Goal: Task Accomplishment & Management: Use online tool/utility

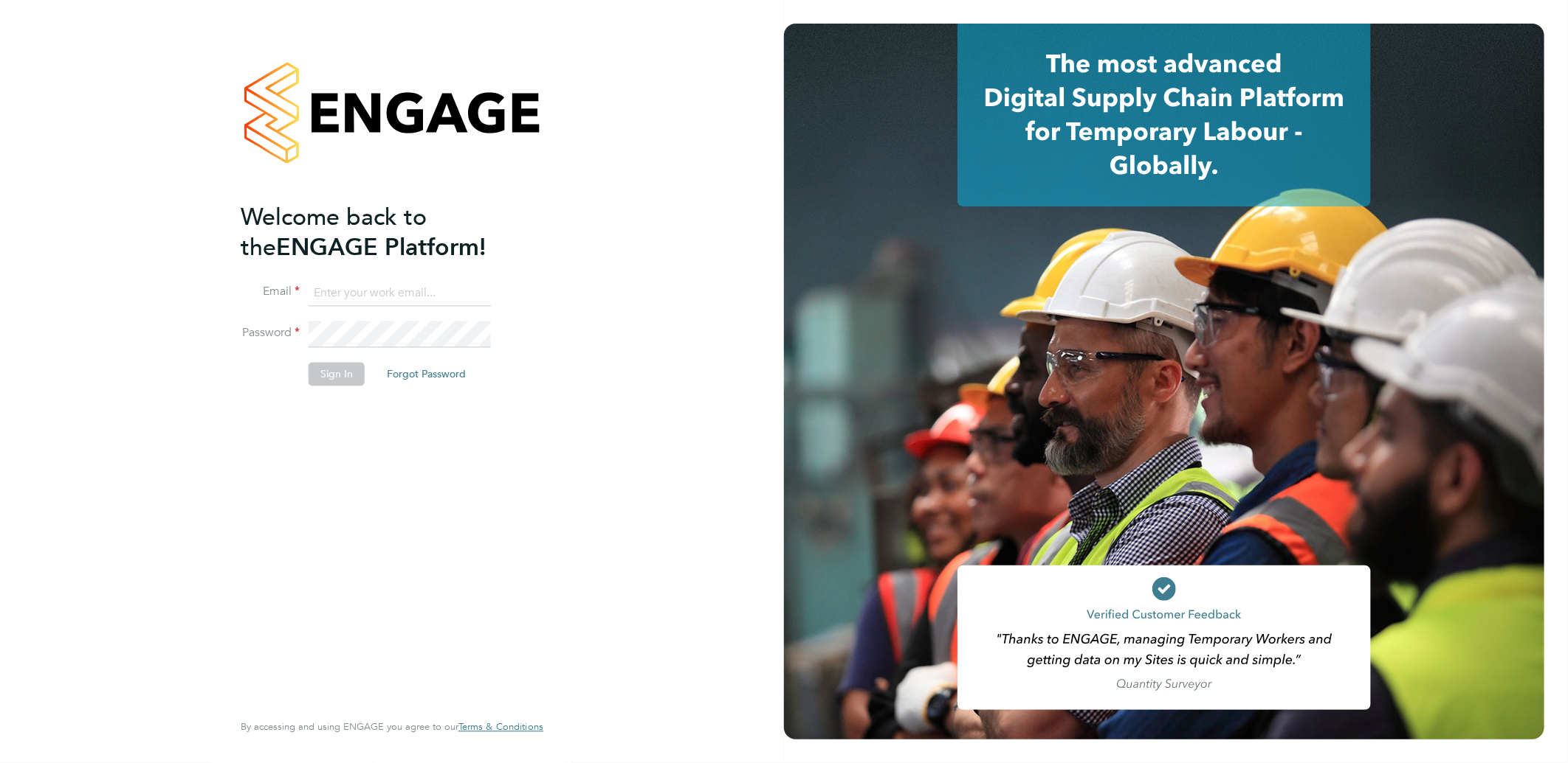
type input "sarah@velocityrecruitment.co.uk"
click at [336, 379] on button "Sign In" at bounding box center [336, 374] width 56 height 23
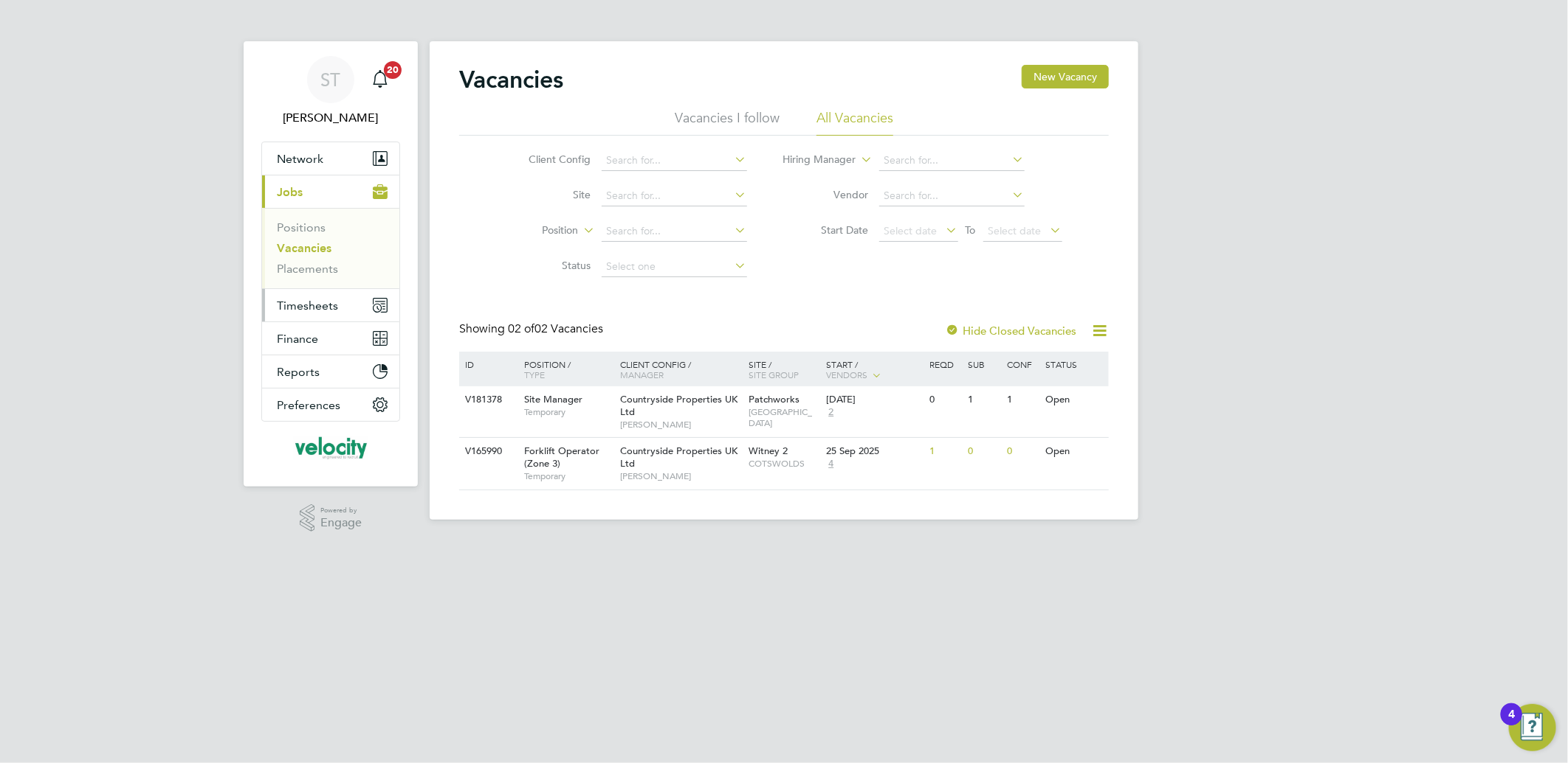
click at [310, 305] on span "Timesheets" at bounding box center [307, 306] width 62 height 14
click at [315, 304] on span "Timesheets" at bounding box center [307, 306] width 62 height 14
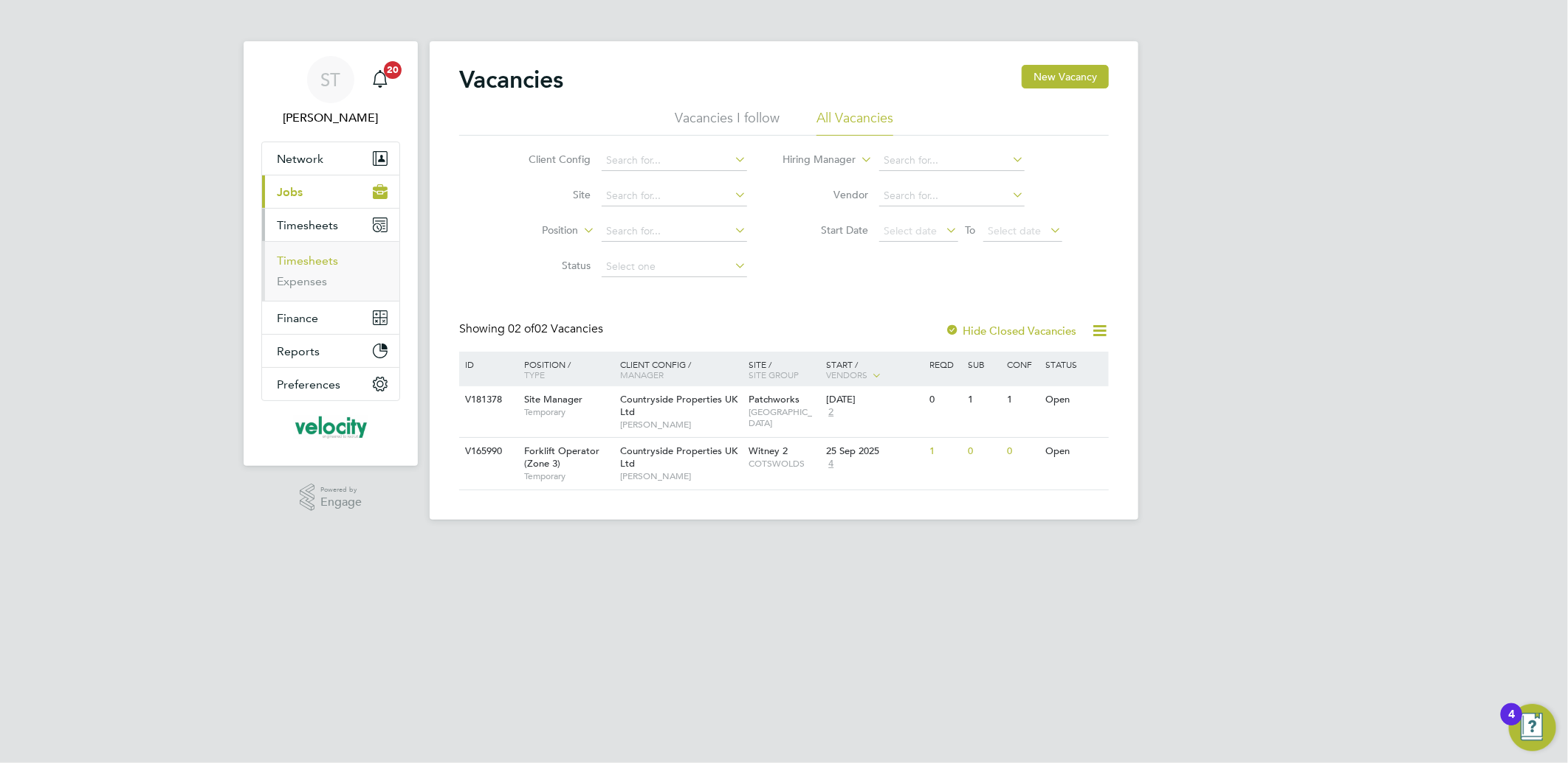
click at [305, 259] on link "Timesheets" at bounding box center [307, 261] width 62 height 14
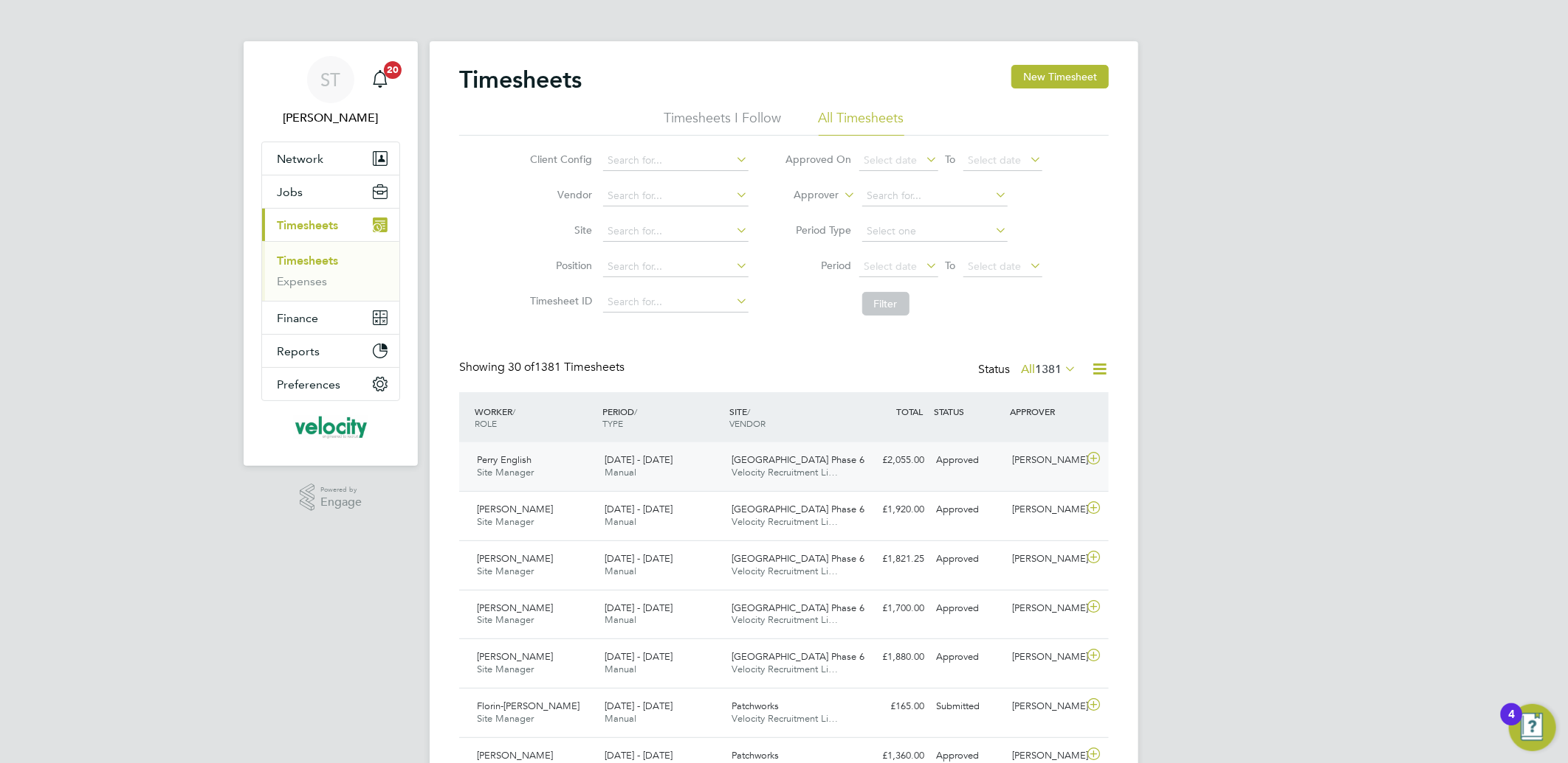
click at [761, 461] on span "[GEOGRAPHIC_DATA] Phase 6" at bounding box center [798, 460] width 133 height 12
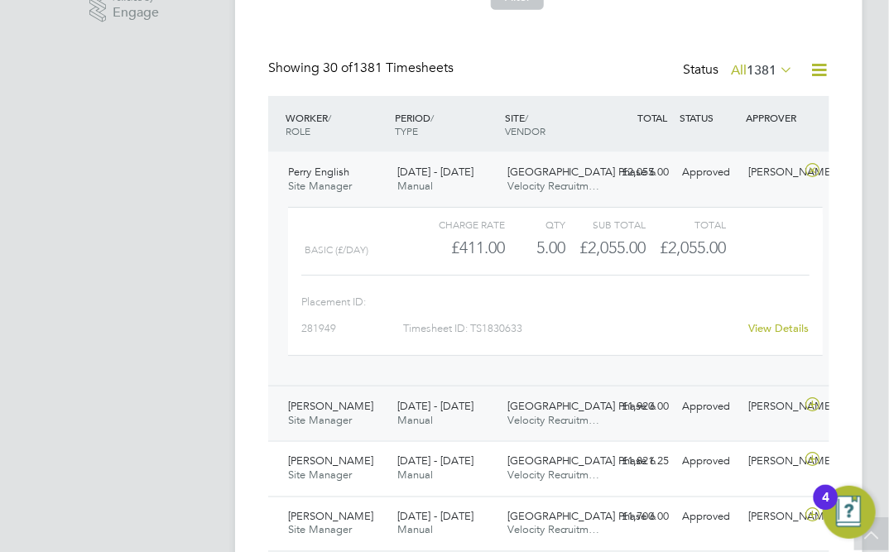
click at [459, 403] on span "[DATE] - [DATE]" at bounding box center [435, 406] width 76 height 14
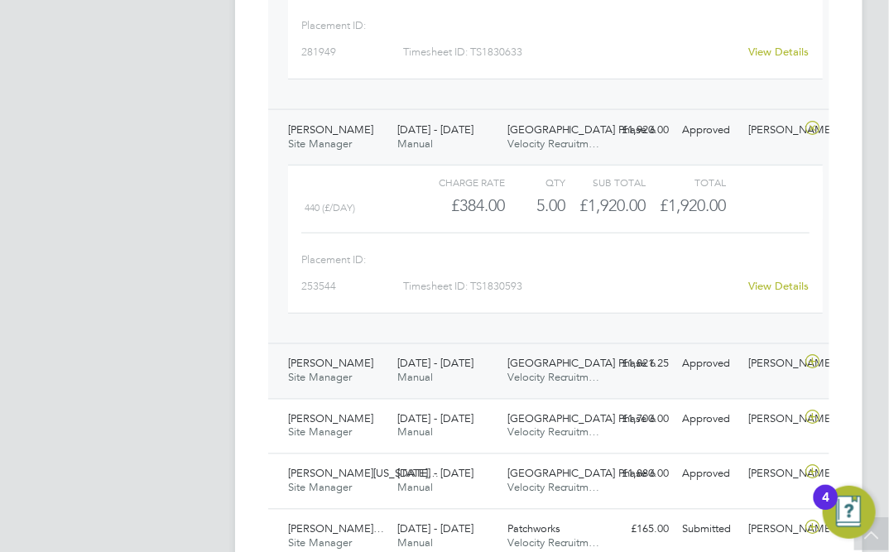
click at [373, 362] on div "[PERSON_NAME] Site Manager [DATE] - [DATE]" at bounding box center [335, 371] width 109 height 41
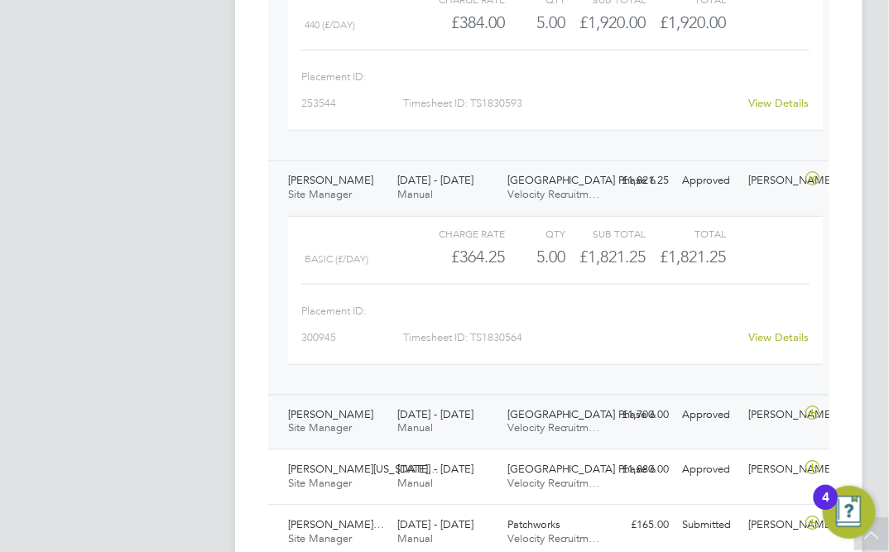
click at [362, 412] on div "[PERSON_NAME] Site Manager [DATE] - [DATE]" at bounding box center [335, 421] width 109 height 41
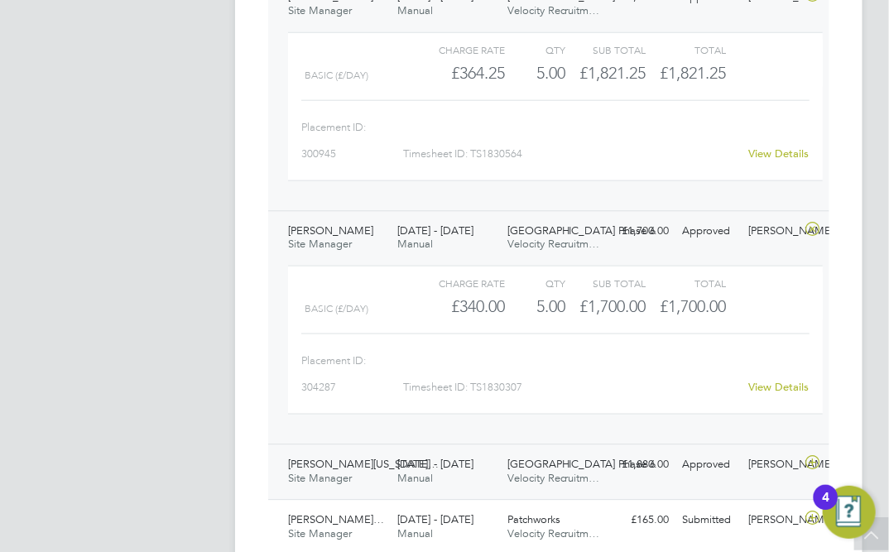
click at [384, 472] on div "[PERSON_NAME][US_STATE]… Site Manager [DATE] - [DATE]" at bounding box center [335, 471] width 109 height 41
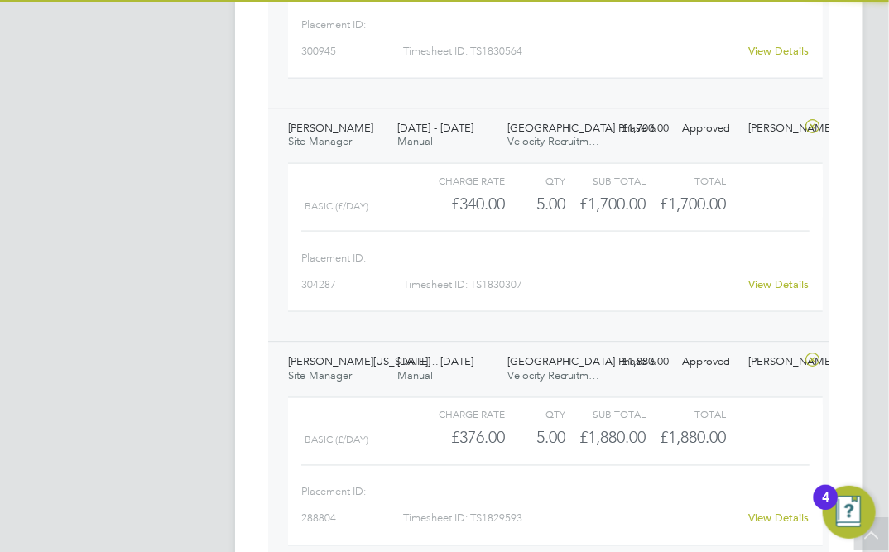
scroll to position [1562, 0]
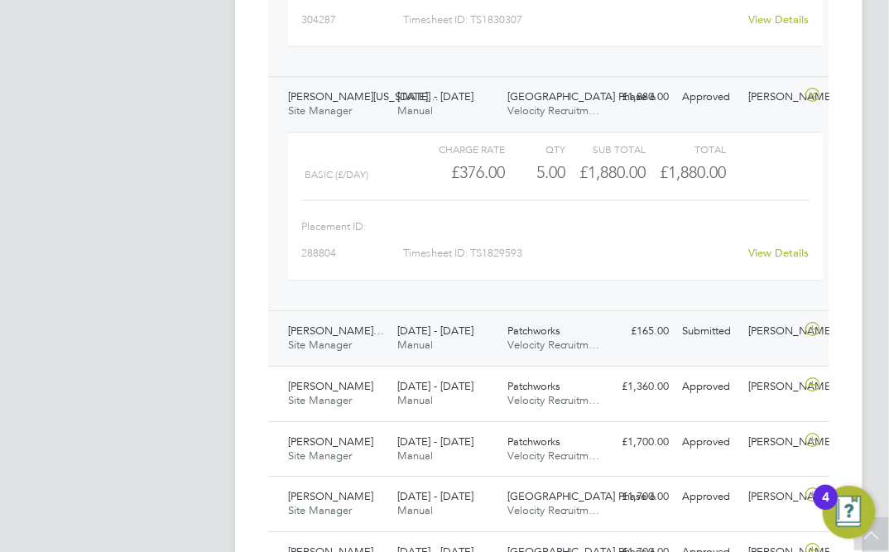
click at [340, 348] on span "Site Manager" at bounding box center [320, 345] width 64 height 14
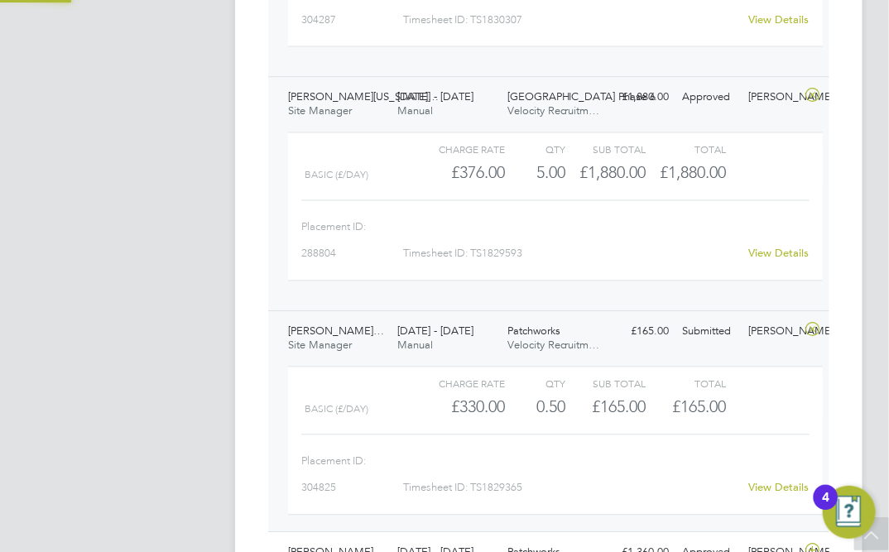
scroll to position [27, 121]
click at [333, 342] on span "Site Manager" at bounding box center [320, 345] width 64 height 14
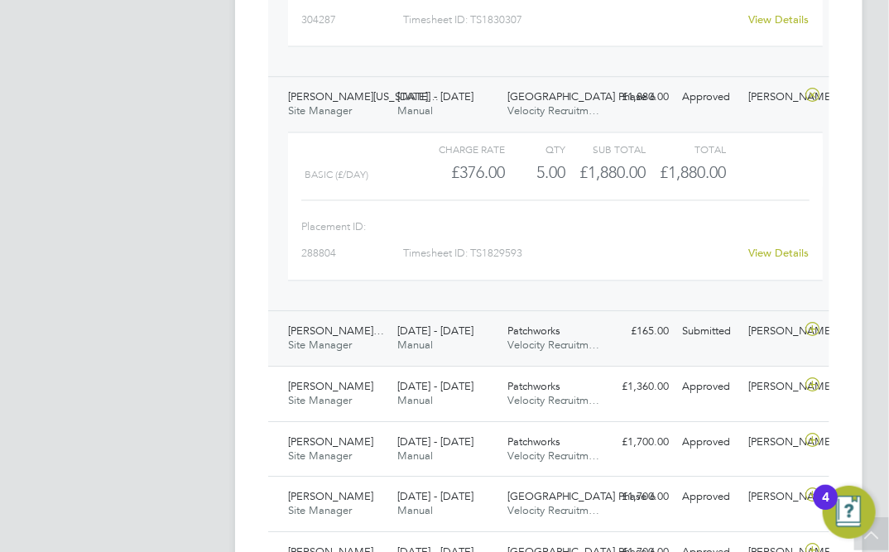
click at [333, 342] on span "Site Manager" at bounding box center [320, 345] width 64 height 14
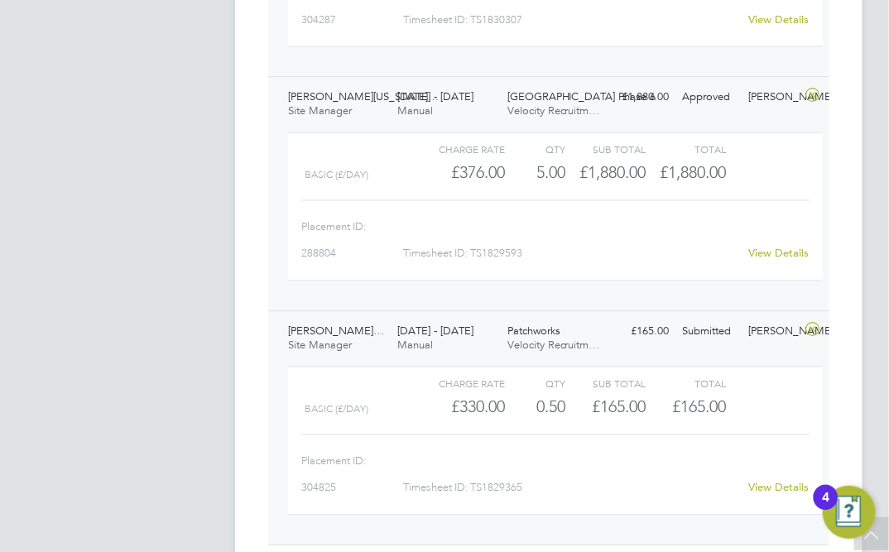
click at [358, 337] on div "[PERSON_NAME]… Site Manager [DATE] - [DATE]" at bounding box center [335, 338] width 109 height 41
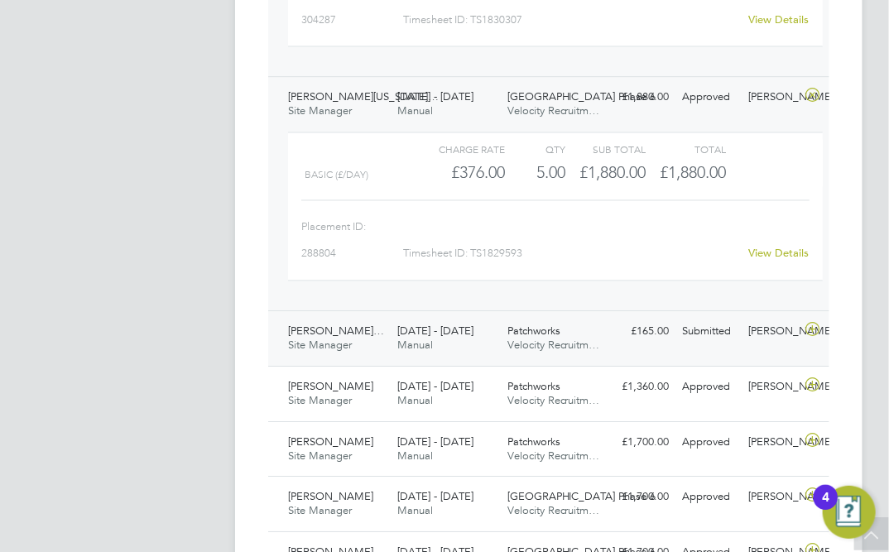
click at [358, 337] on div "[PERSON_NAME]… Site Manager [DATE] - [DATE]" at bounding box center [335, 338] width 109 height 41
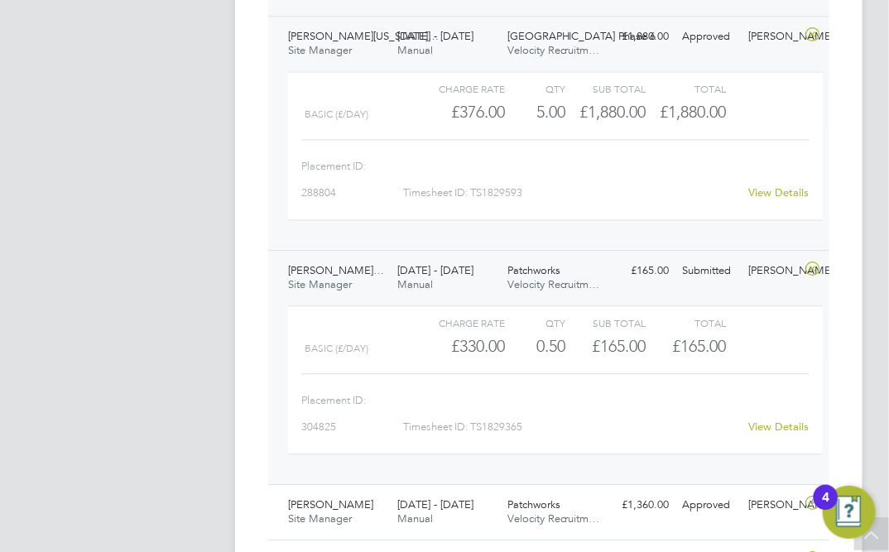
scroll to position [1655, 0]
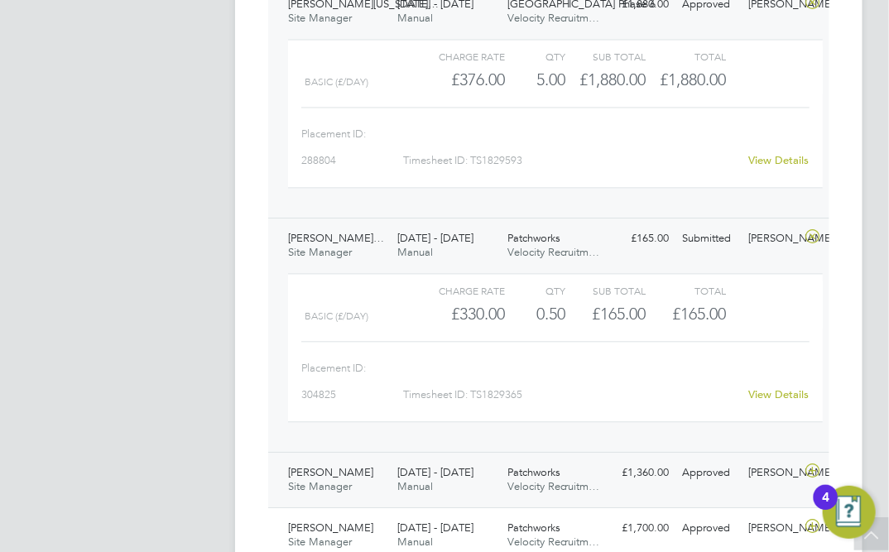
click at [324, 473] on span "[PERSON_NAME]" at bounding box center [330, 472] width 85 height 14
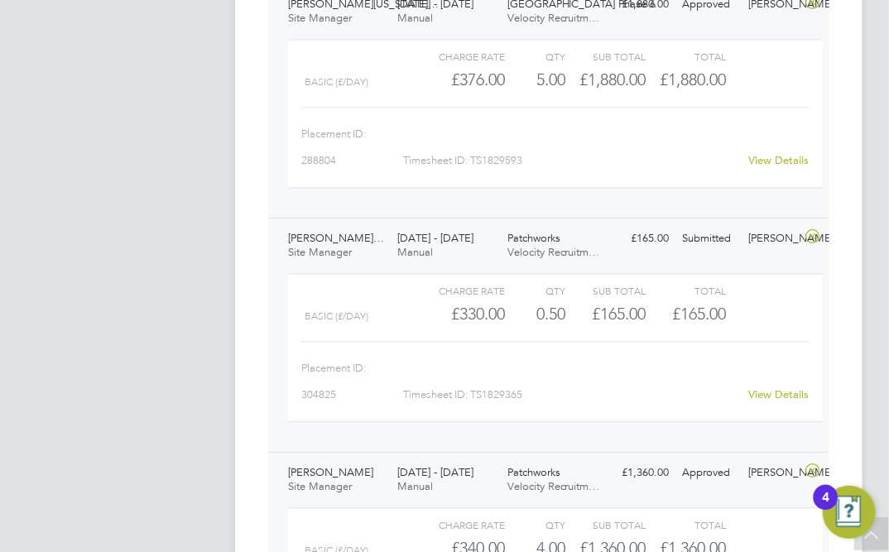
click at [369, 242] on span "[PERSON_NAME]…" at bounding box center [336, 238] width 96 height 14
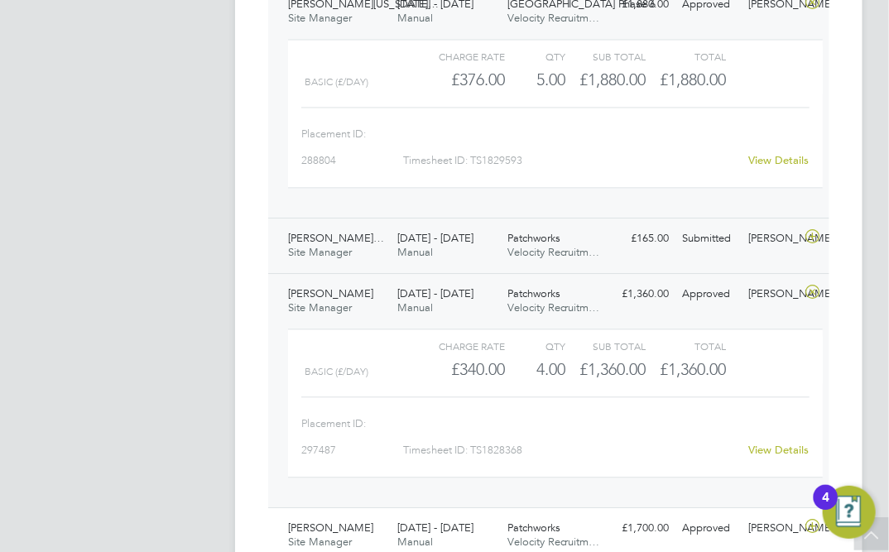
click at [369, 242] on span "[PERSON_NAME]…" at bounding box center [336, 238] width 96 height 14
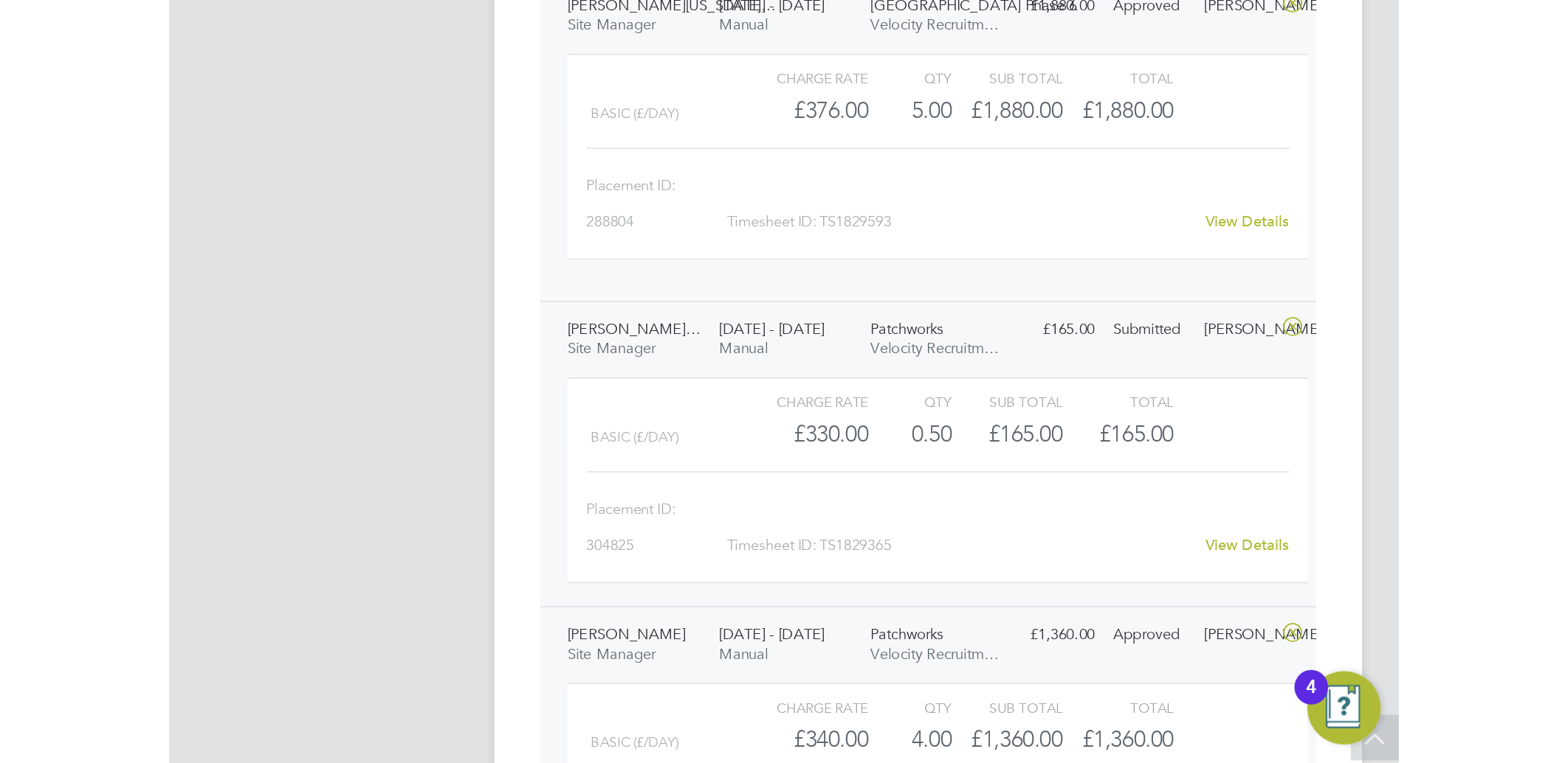
scroll to position [24, 108]
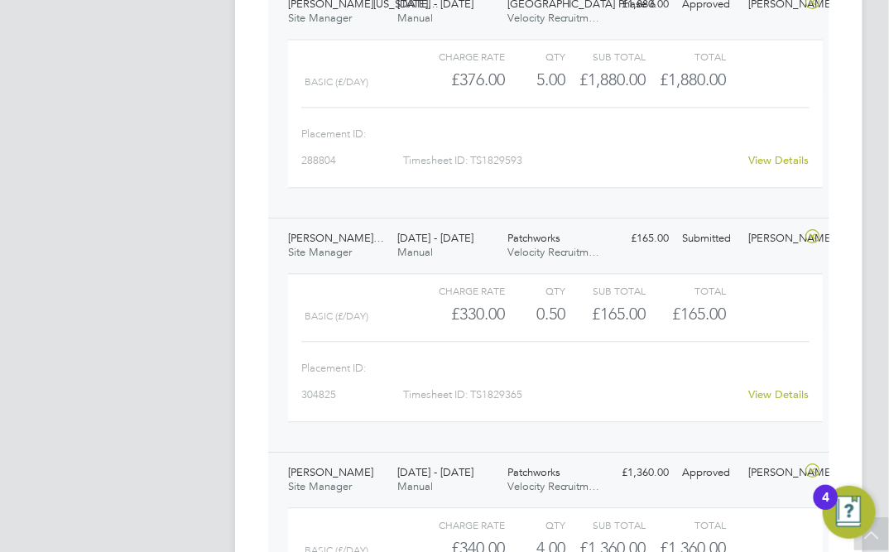
click at [793, 399] on link "View Details" at bounding box center [779, 394] width 60 height 14
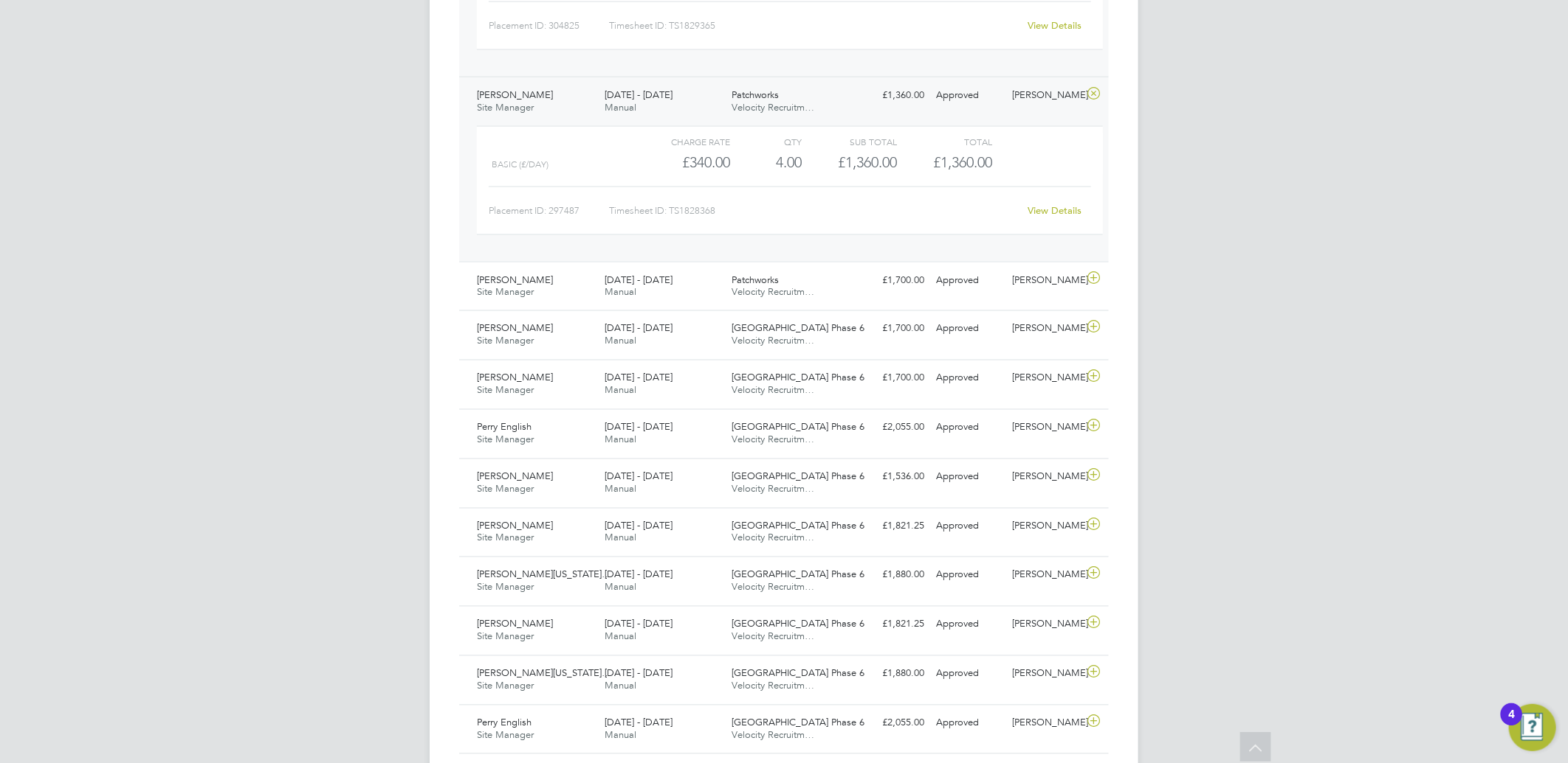
scroll to position [7, 8]
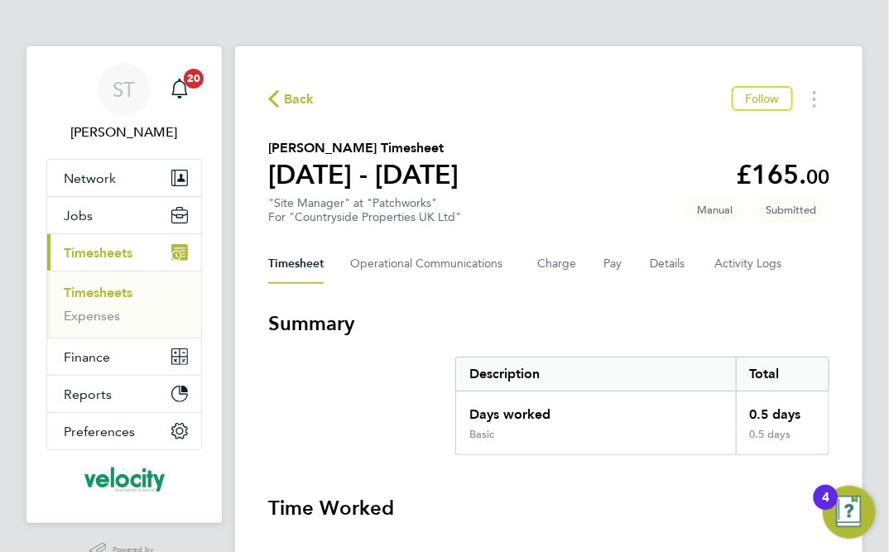
click at [295, 100] on span "Back" at bounding box center [299, 99] width 31 height 20
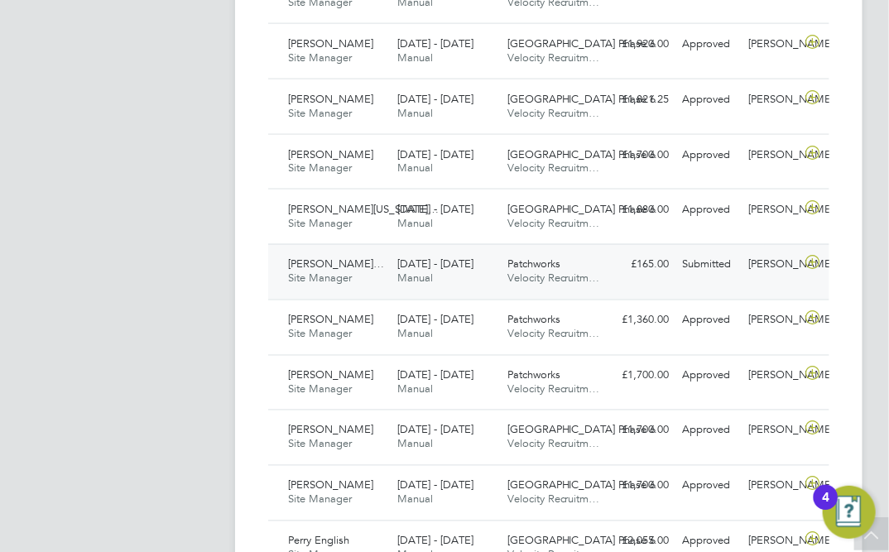
click at [372, 268] on span "[PERSON_NAME]…" at bounding box center [336, 264] width 96 height 14
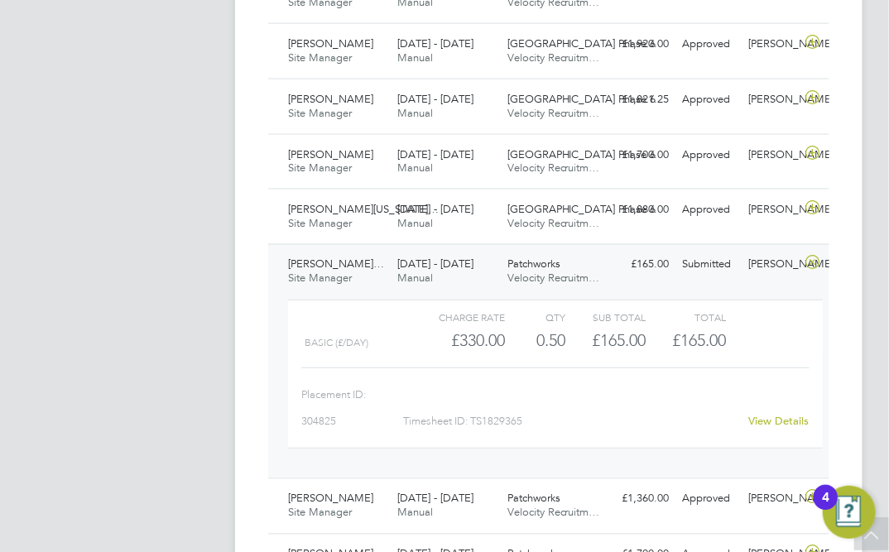
click at [780, 425] on link "View Details" at bounding box center [779, 421] width 60 height 14
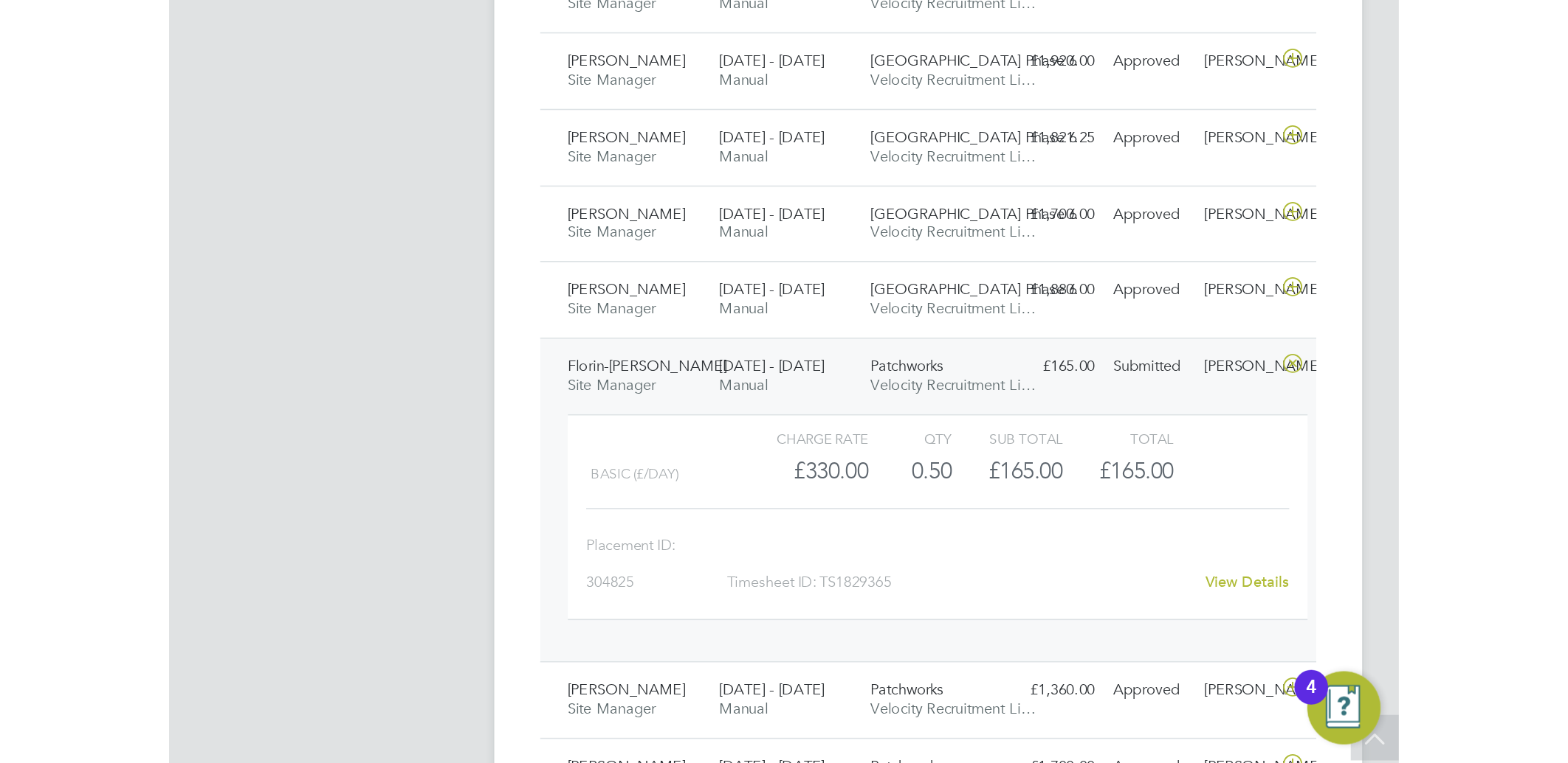
scroll to position [7, 8]
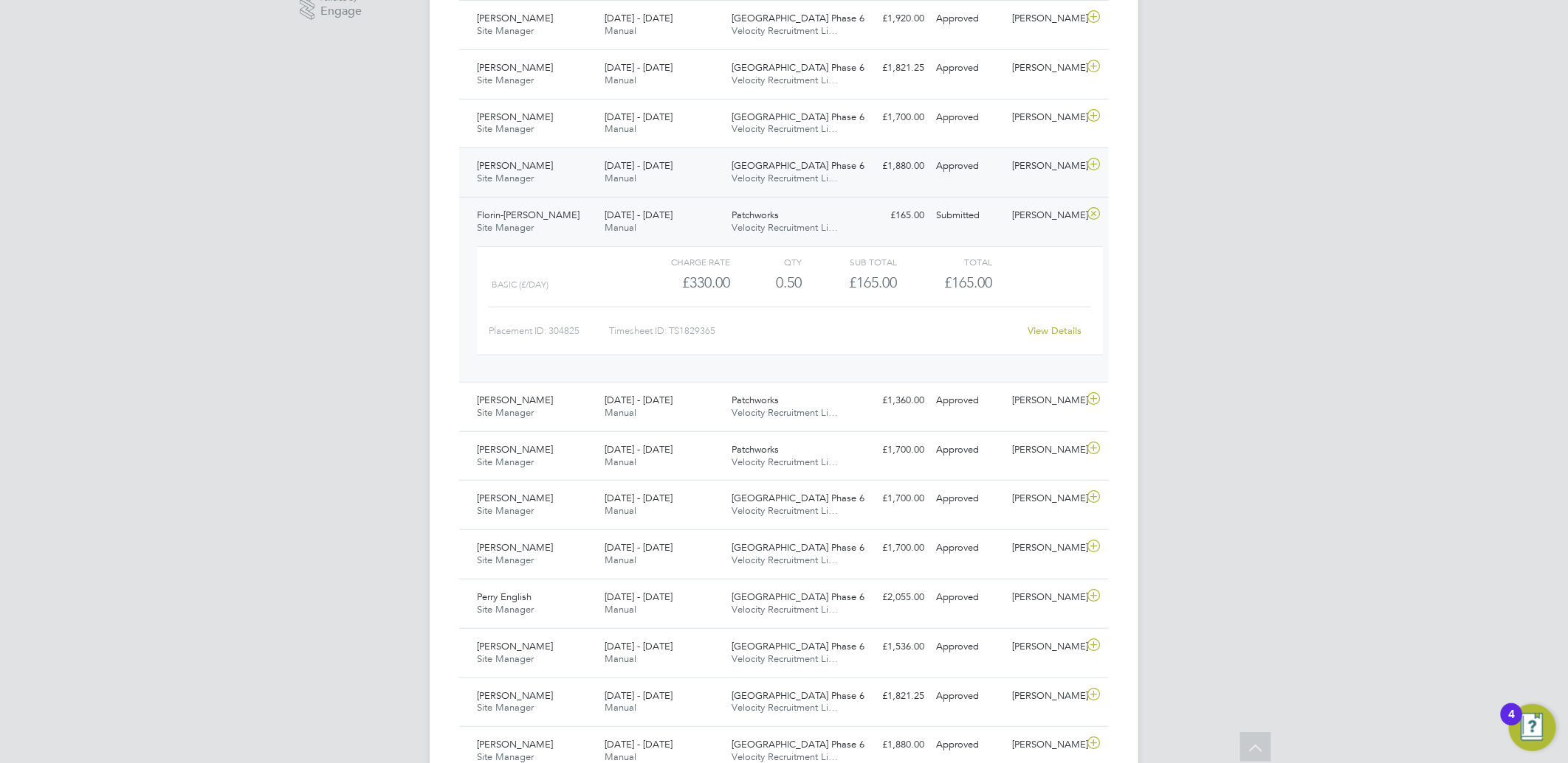
click at [691, 160] on div "22 - 28 Sep 2025 Manual" at bounding box center [662, 172] width 128 height 37
